Goal: Navigation & Orientation: Find specific page/section

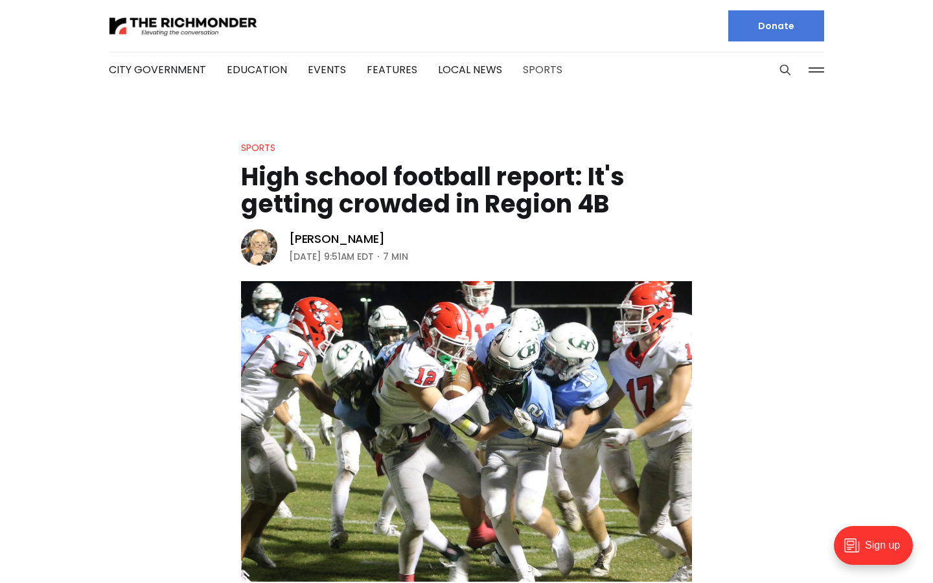
click at [538, 76] on link "Sports" at bounding box center [543, 69] width 40 height 15
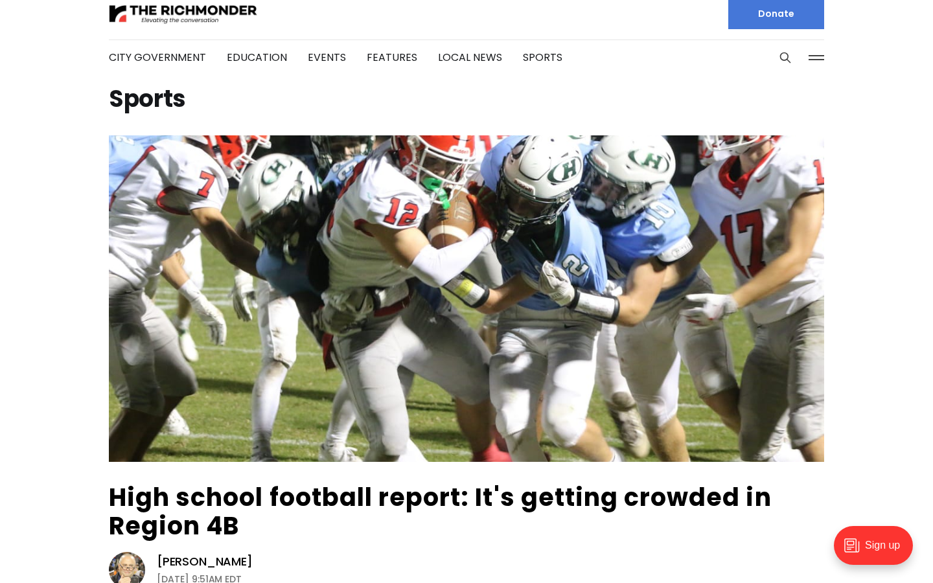
scroll to position [36, 0]
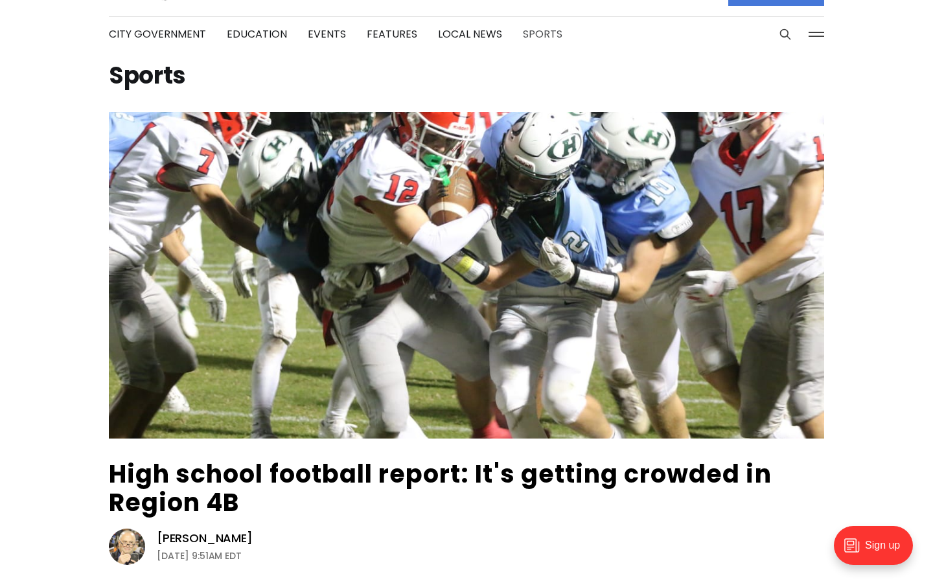
click at [532, 27] on link "Sports" at bounding box center [543, 34] width 40 height 15
